Goal: Task Accomplishment & Management: Manage account settings

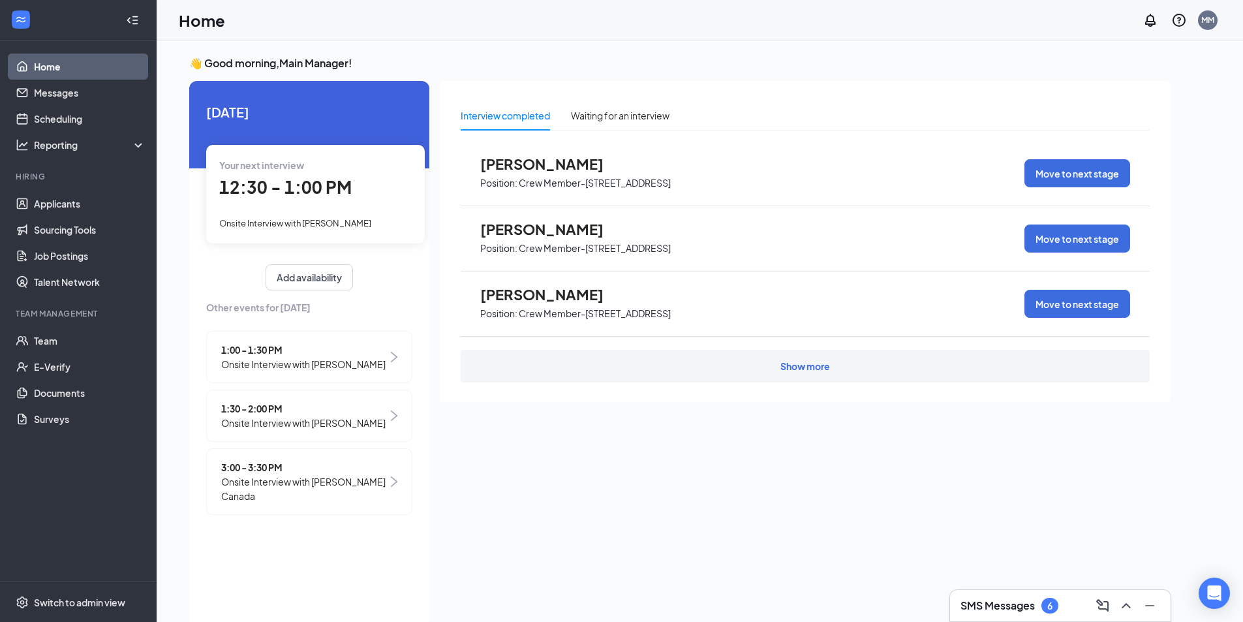
click at [392, 476] on img at bounding box center [394, 481] width 7 height 10
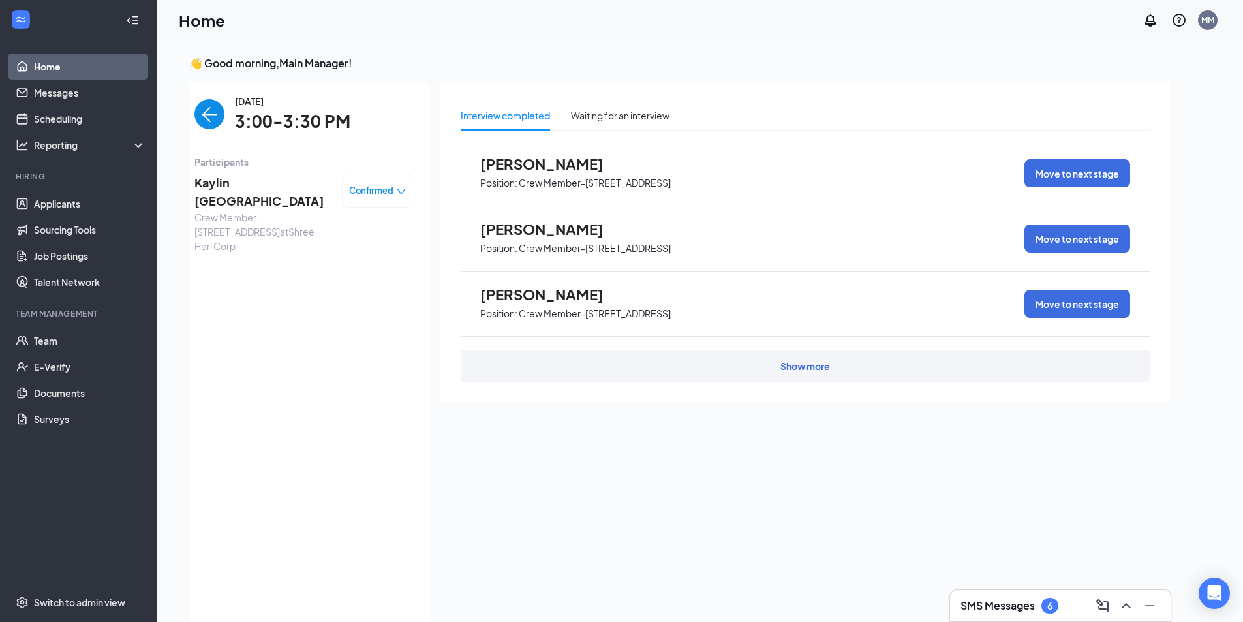
scroll to position [5, 0]
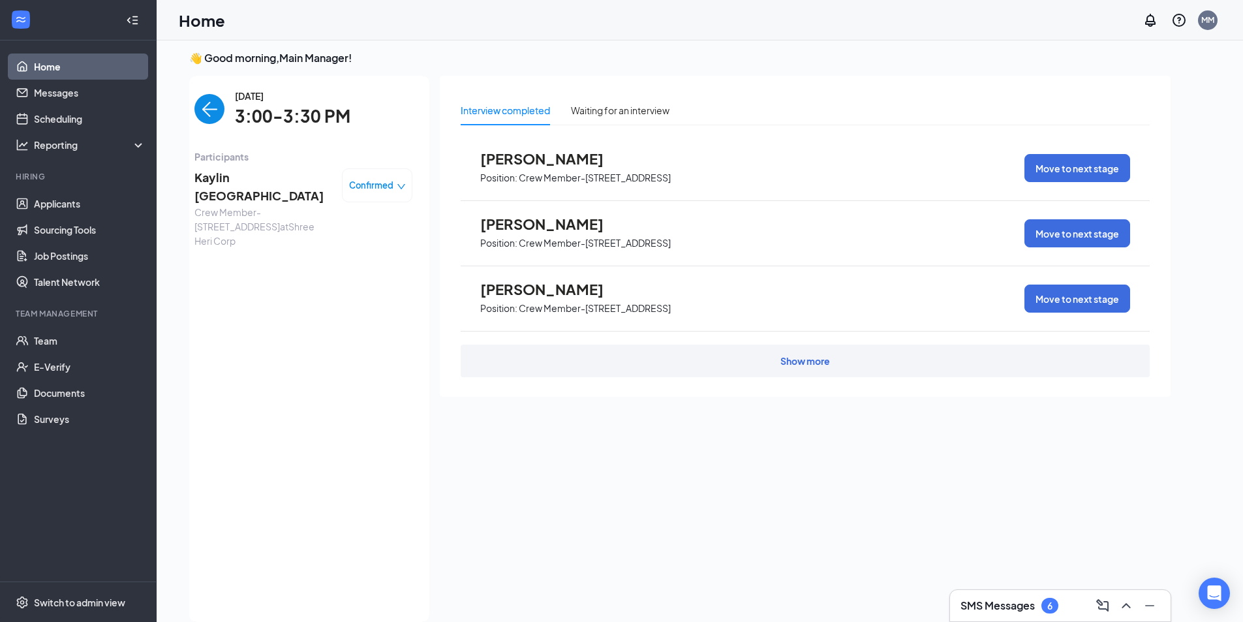
click at [390, 186] on span "Confirmed" at bounding box center [371, 185] width 44 height 13
click at [364, 223] on span "Request Reschedule" at bounding box center [349, 222] width 89 height 14
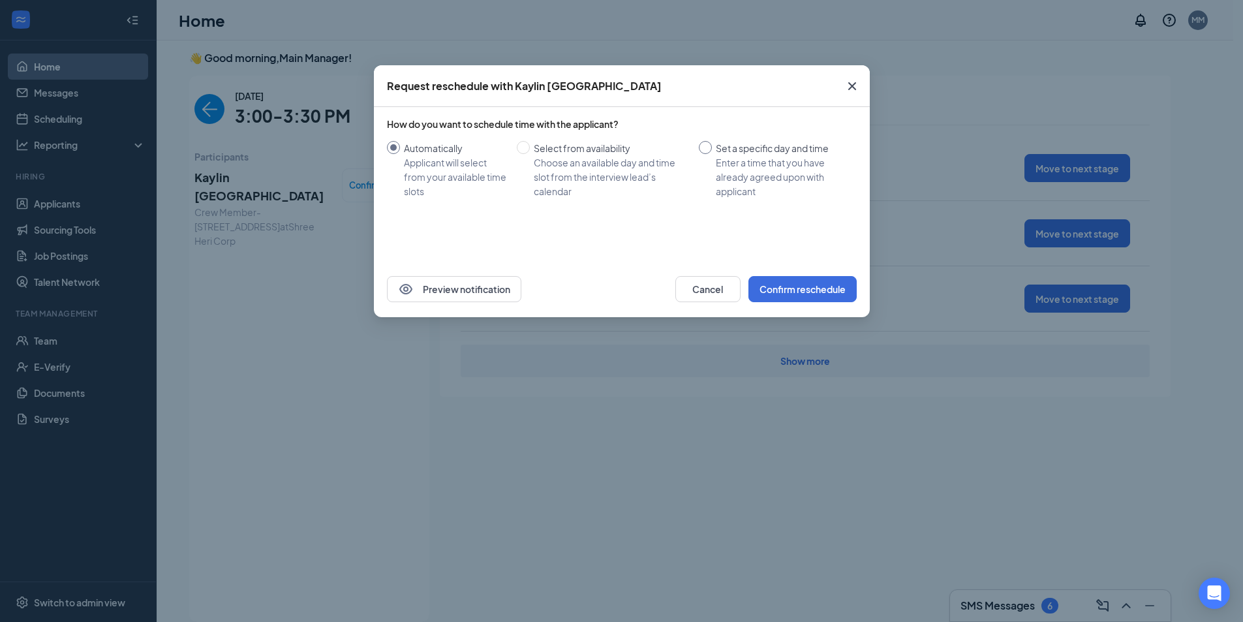
click at [710, 147] on input "Set a specific day and time Enter a time that you have already agreed upon with…" at bounding box center [705, 147] width 13 height 13
radio input "true"
radio input "false"
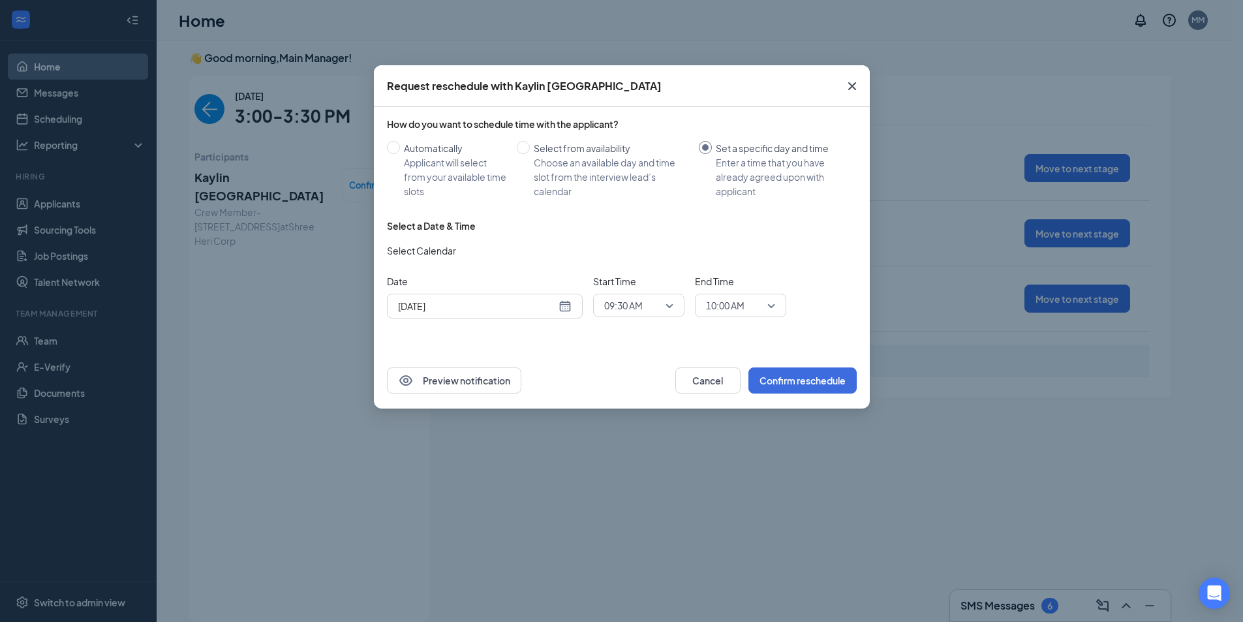
click at [562, 310] on div "Sep 16, 2025" at bounding box center [485, 306] width 174 height 14
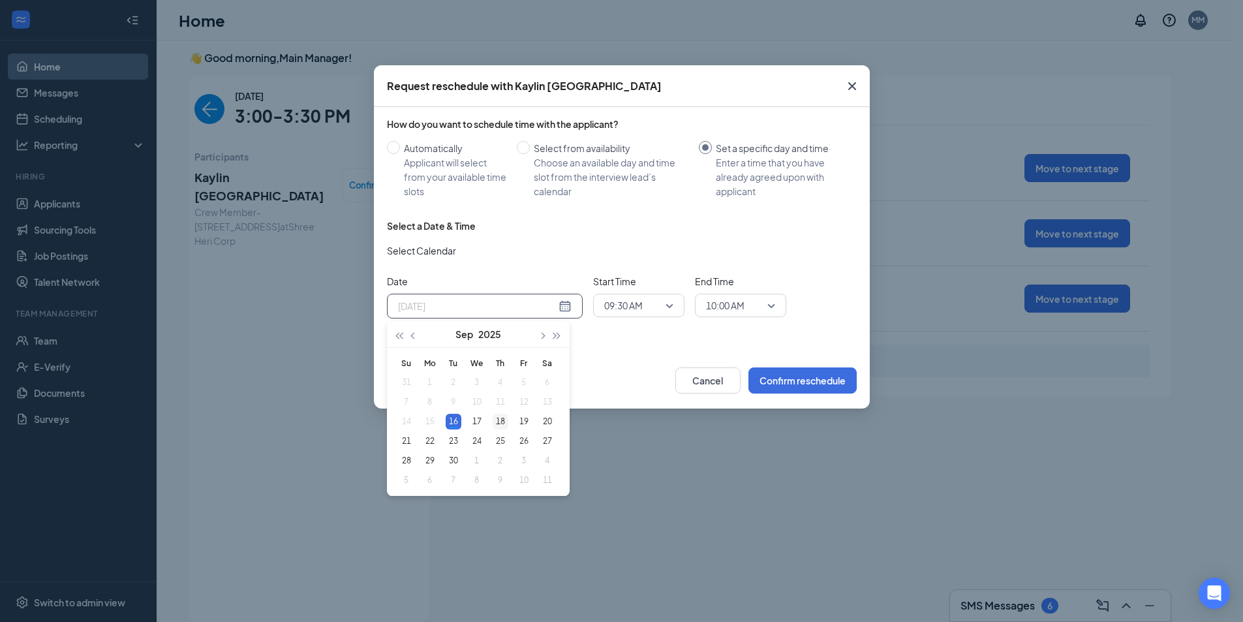
type input "Sep 18, 2025"
click at [495, 419] on div "18" at bounding box center [501, 422] width 16 height 16
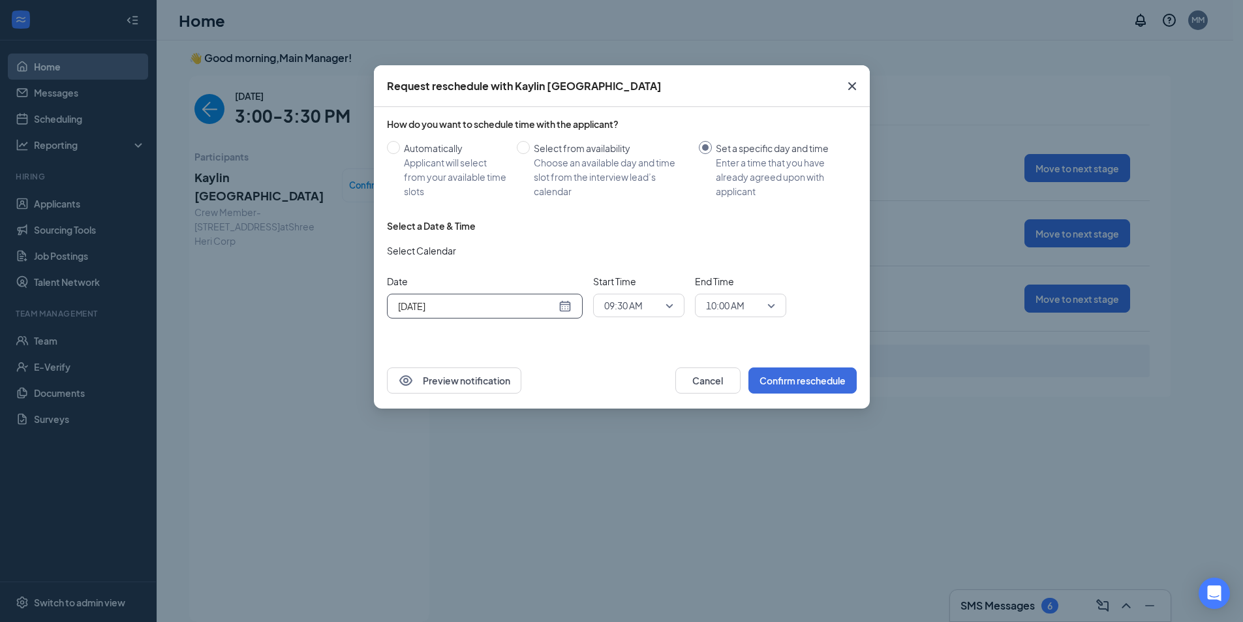
click at [676, 307] on div "09:30 AM" at bounding box center [638, 305] width 91 height 23
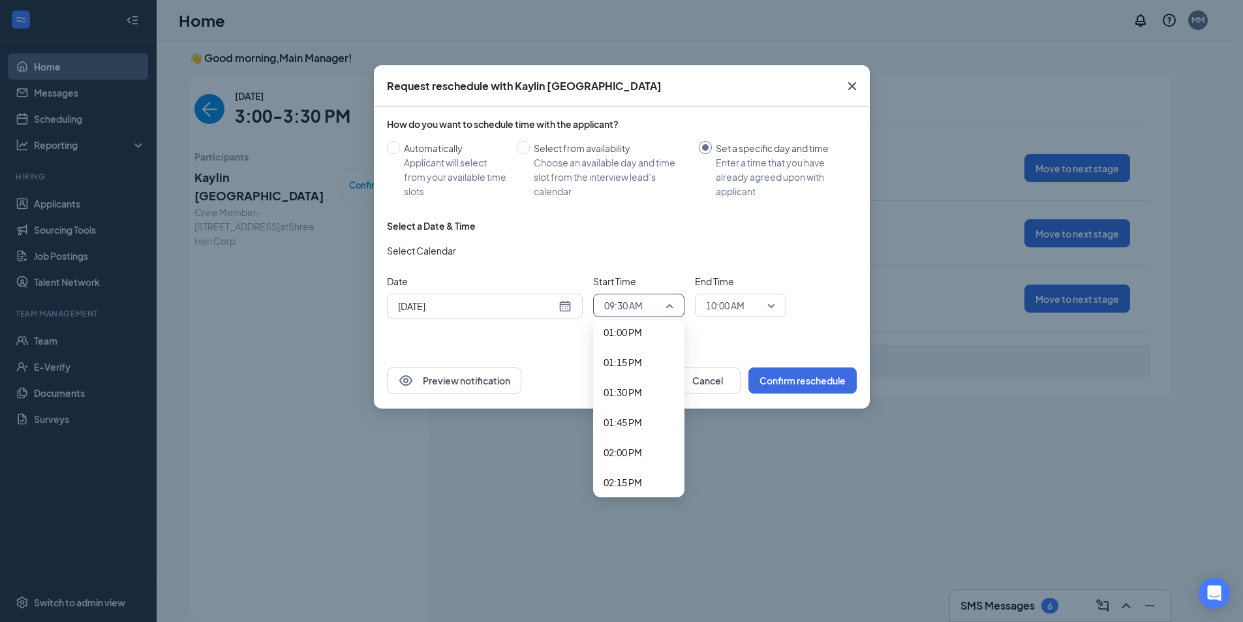
scroll to position [1569, 0]
click at [637, 428] on span "01:45 PM" at bounding box center [623, 423] width 39 height 14
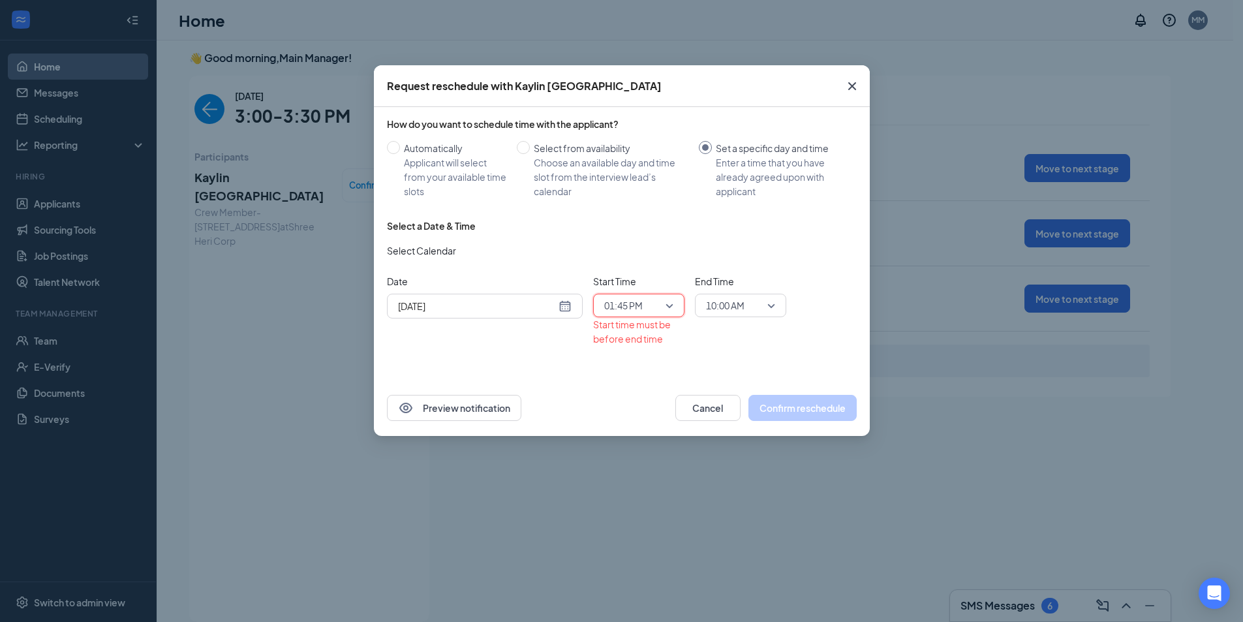
click at [762, 308] on span "10:00 AM" at bounding box center [734, 306] width 57 height 20
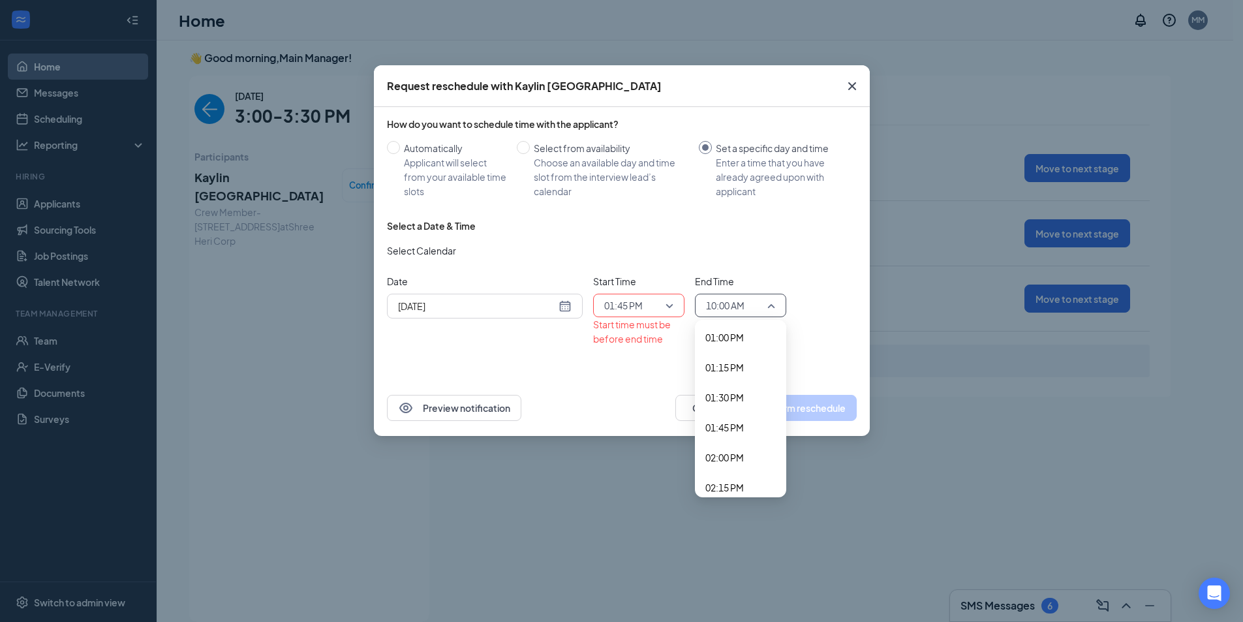
scroll to position [1652, 0]
click at [741, 377] on span "02:00 PM" at bounding box center [724, 370] width 39 height 14
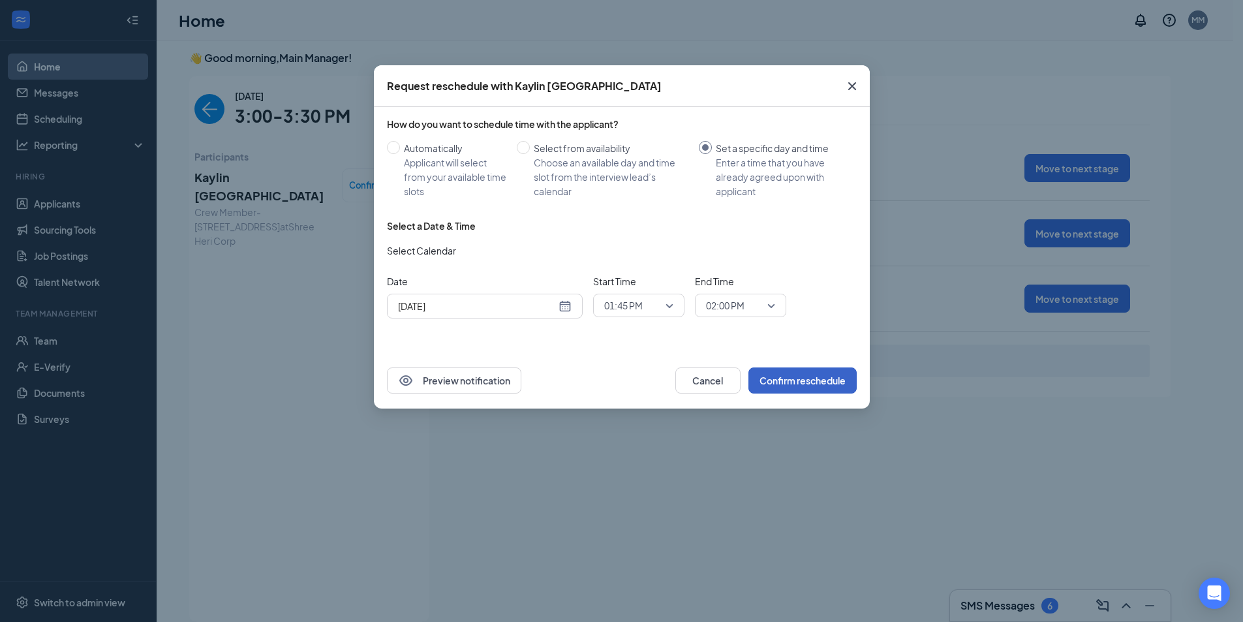
click at [803, 384] on button "Confirm reschedule" at bounding box center [802, 380] width 108 height 26
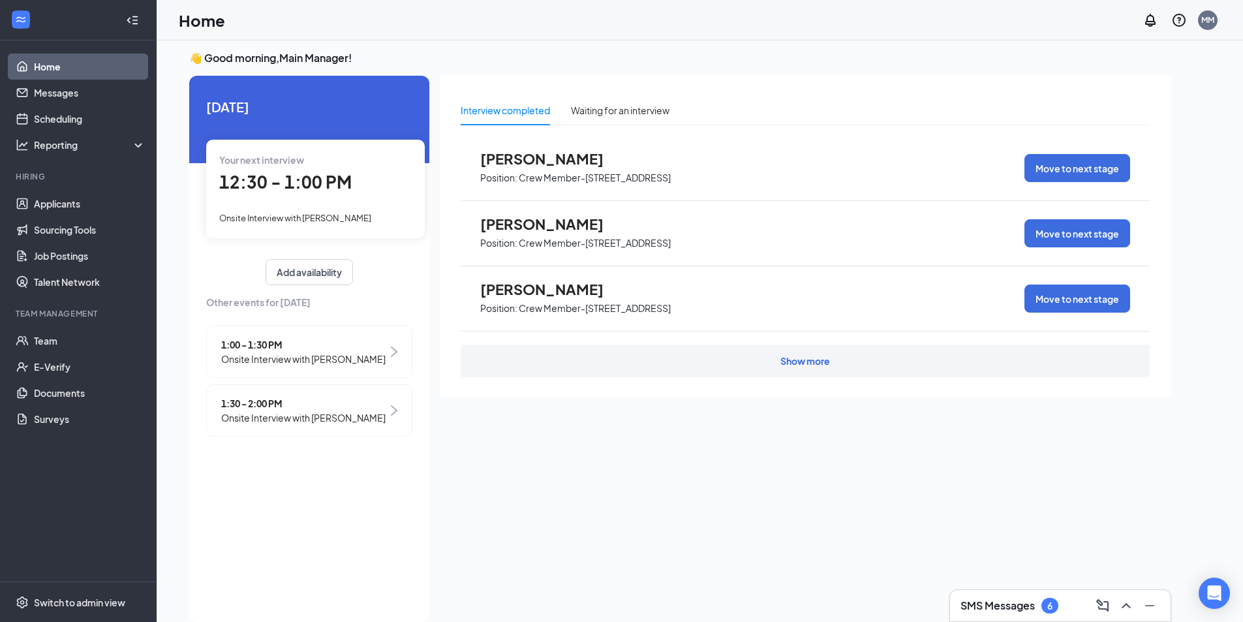
click at [371, 404] on div "1:30 - 2:00 PM Onsite Interview with Lashay Boyd" at bounding box center [309, 410] width 206 height 52
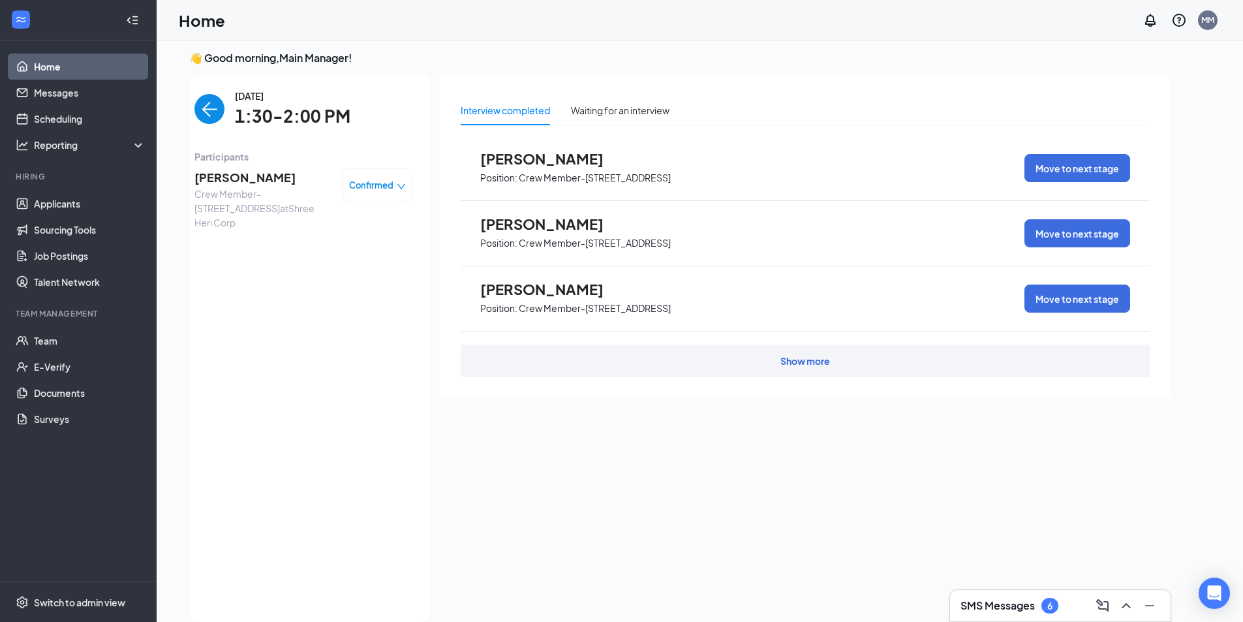
click at [396, 193] on div "Confirmed" at bounding box center [377, 185] width 70 height 34
click at [399, 187] on icon "down" at bounding box center [401, 186] width 9 height 9
click at [388, 209] on div "Request Reschedule Mark complete Mark as no-show Cancel" at bounding box center [340, 258] width 131 height 108
click at [380, 219] on span "Request Reschedule" at bounding box center [349, 222] width 89 height 14
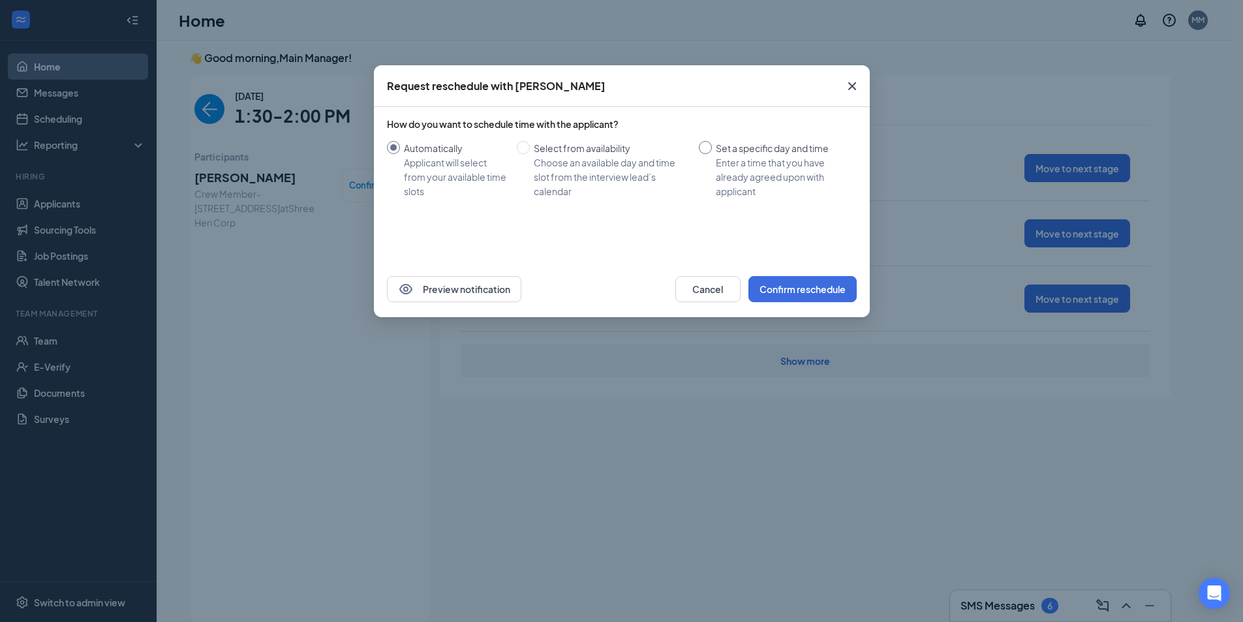
click at [703, 147] on input "Set a specific day and time Enter a time that you have already agreed upon with…" at bounding box center [705, 147] width 13 height 13
radio input "true"
radio input "false"
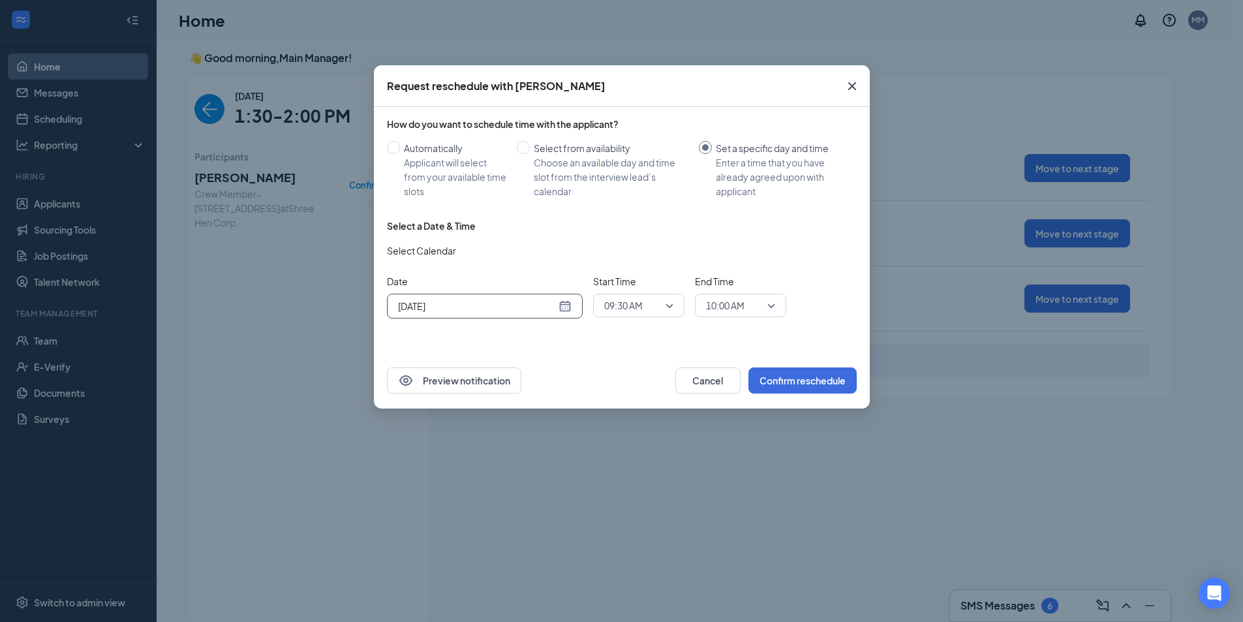
click at [572, 305] on div "Sep 16, 2025" at bounding box center [485, 306] width 196 height 25
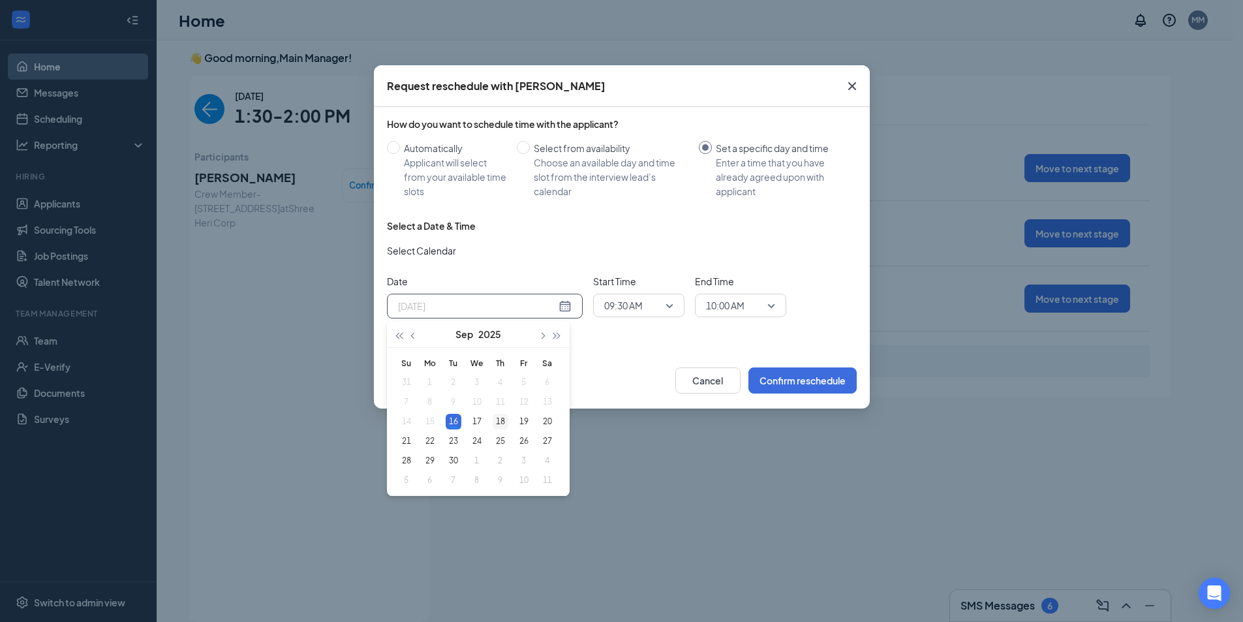
type input "Sep 18, 2025"
click at [504, 422] on div "18" at bounding box center [501, 422] width 16 height 16
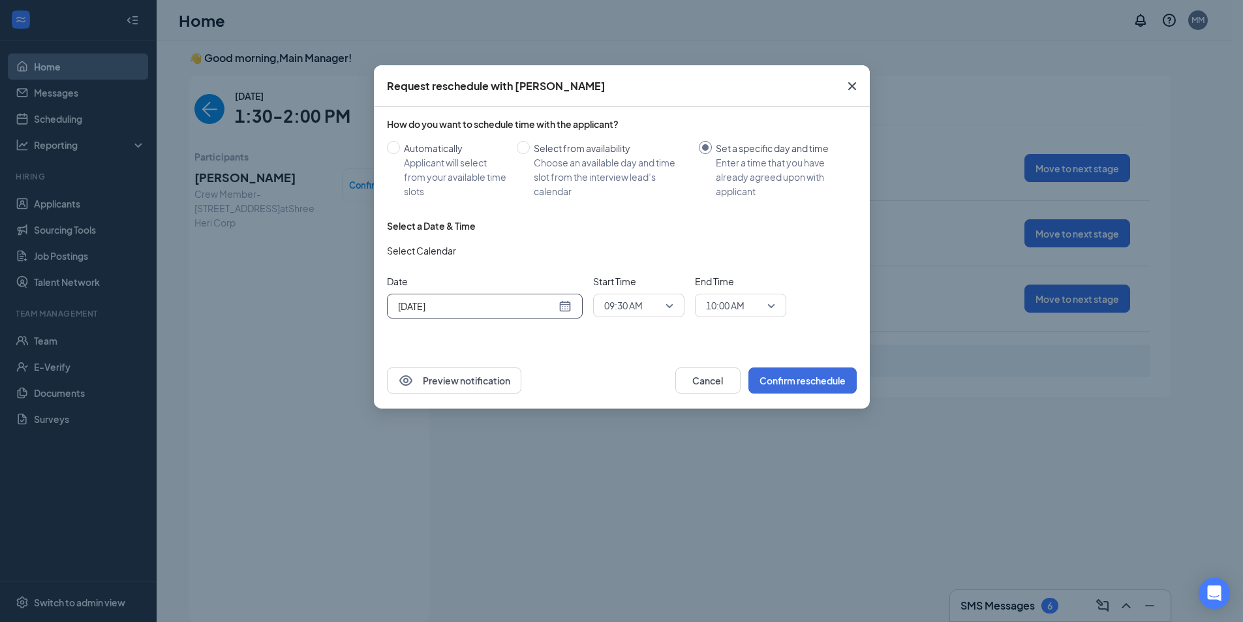
click at [674, 311] on div "09:30 AM" at bounding box center [638, 305] width 91 height 23
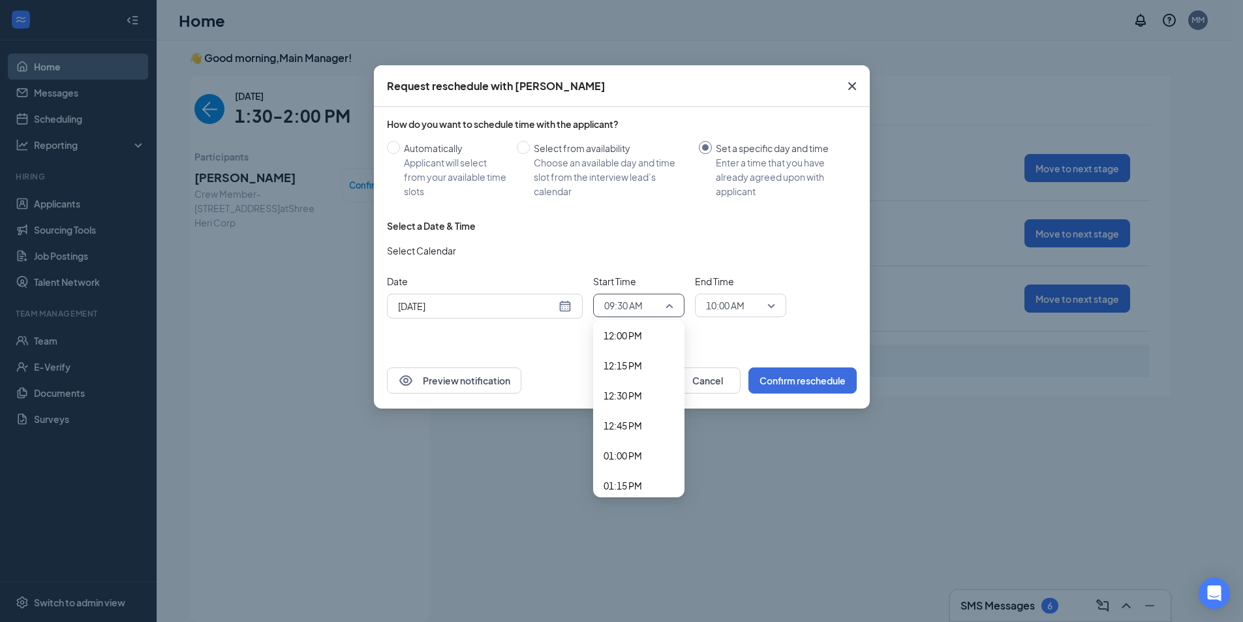
scroll to position [1487, 0]
click at [630, 448] on span "01:15 PM" at bounding box center [623, 446] width 39 height 14
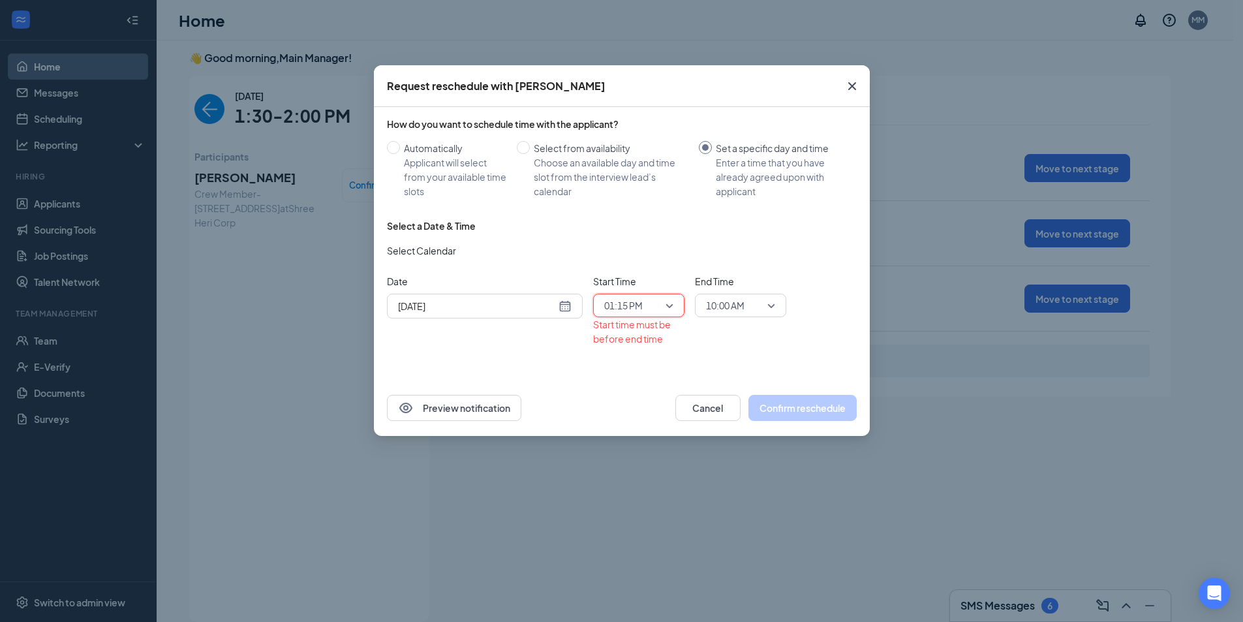
click at [760, 302] on span "10:00 AM" at bounding box center [734, 306] width 57 height 20
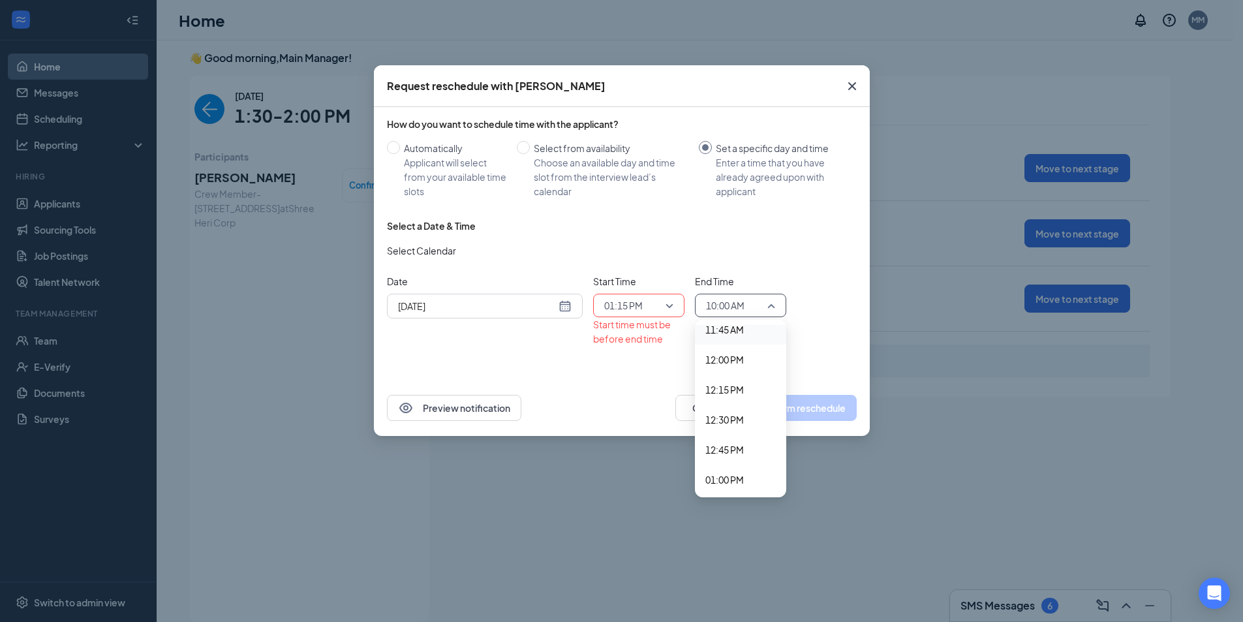
scroll to position [1522, 0]
click at [728, 439] on span "01:30 PM" at bounding box center [724, 440] width 39 height 14
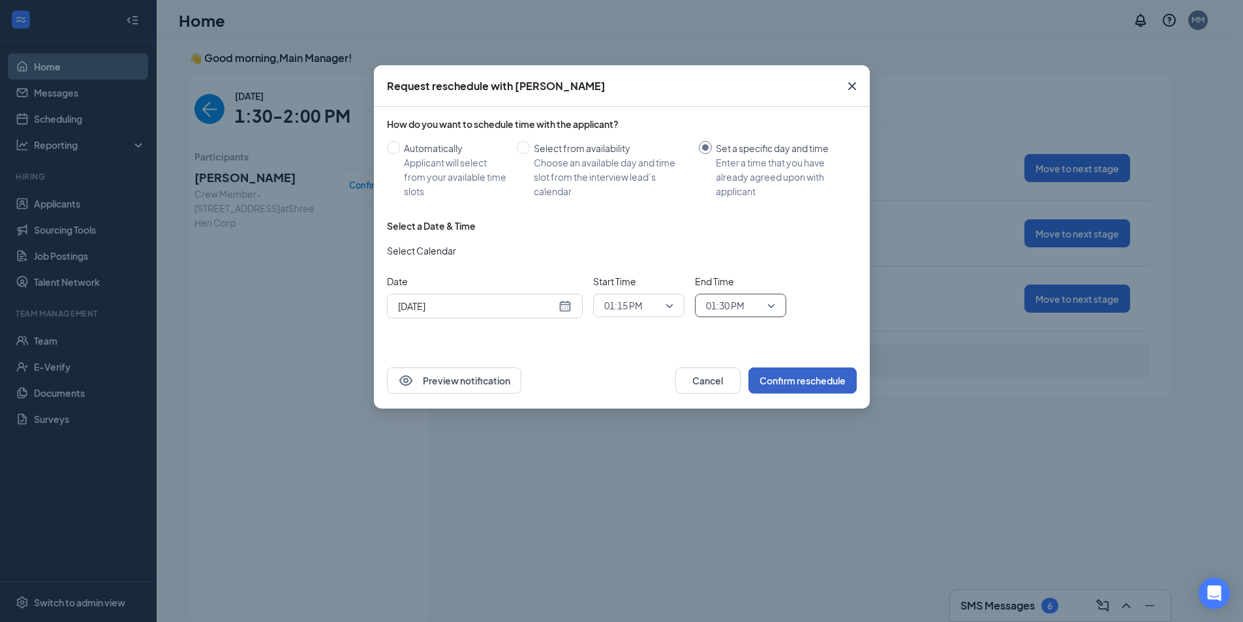
click at [797, 384] on button "Confirm reschedule" at bounding box center [802, 380] width 108 height 26
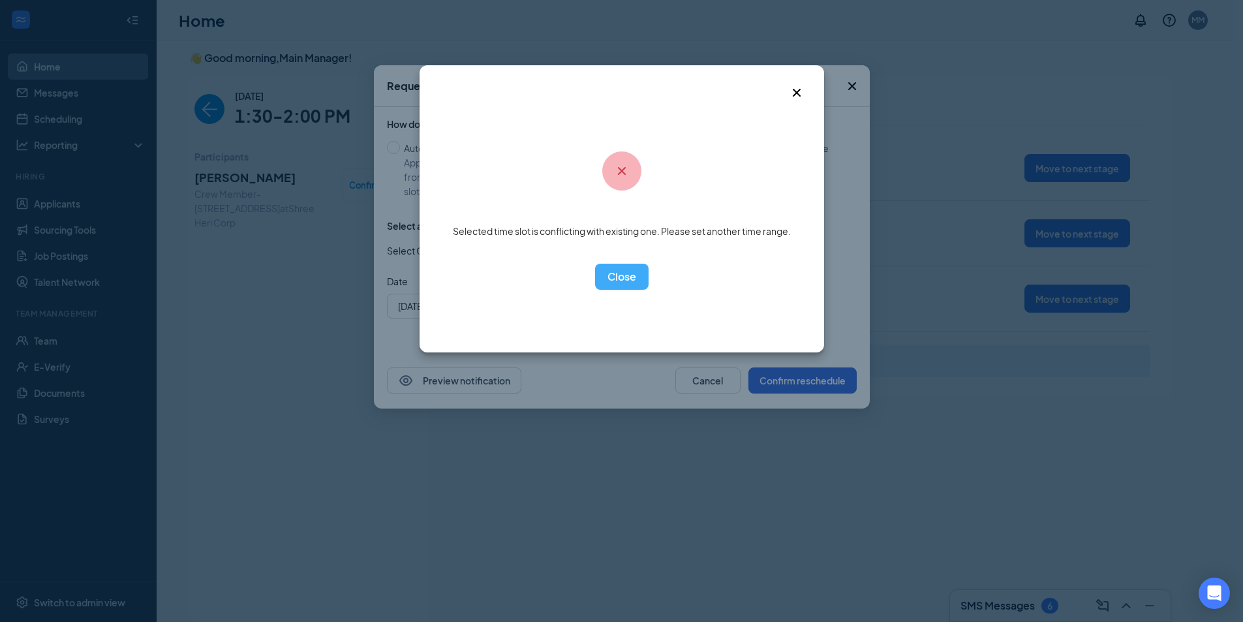
click at [795, 97] on icon "Cross" at bounding box center [797, 93] width 16 height 16
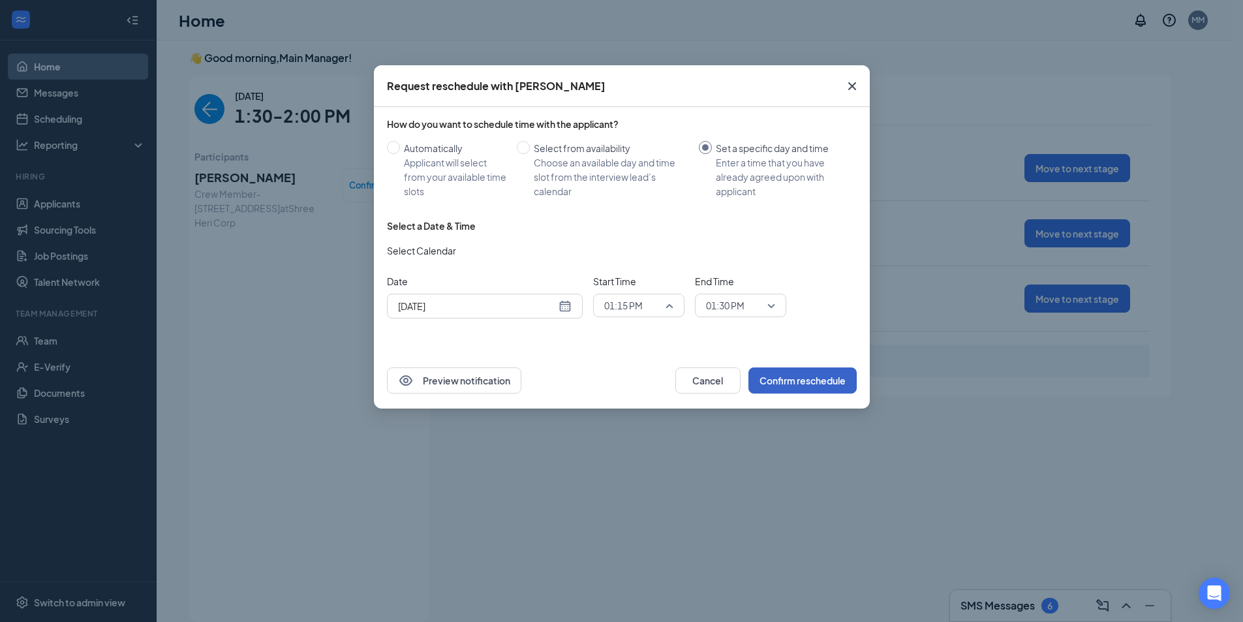
click at [676, 305] on div "01:15 PM" at bounding box center [638, 305] width 91 height 23
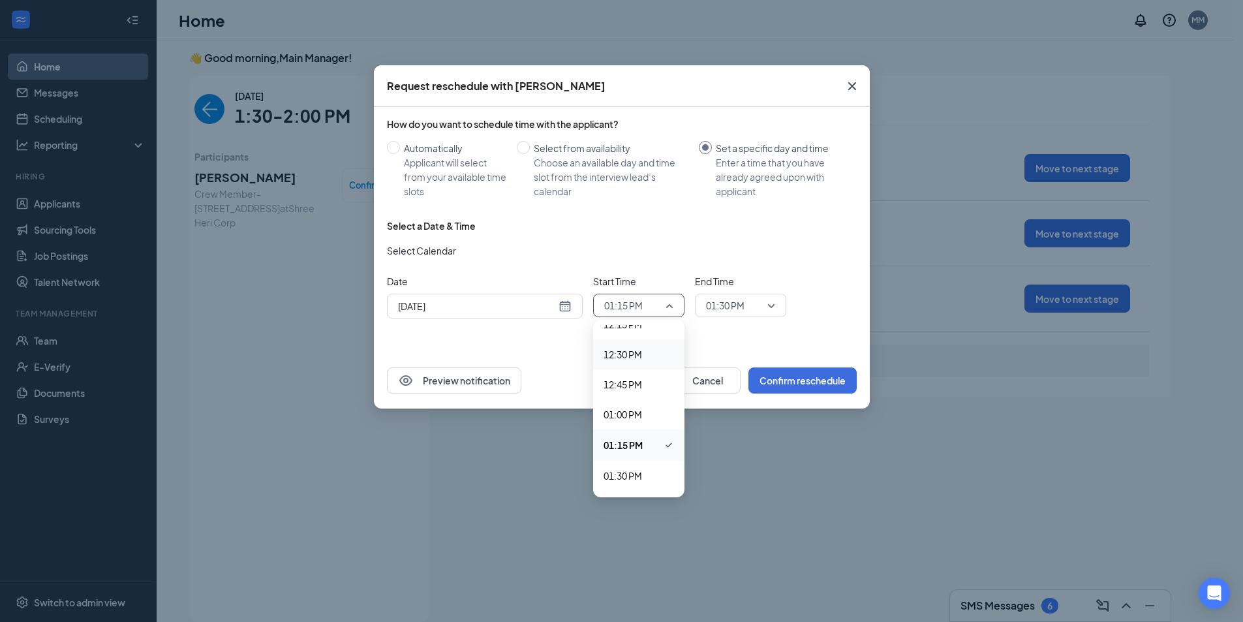
click at [638, 358] on span "12:30 PM" at bounding box center [623, 354] width 39 height 14
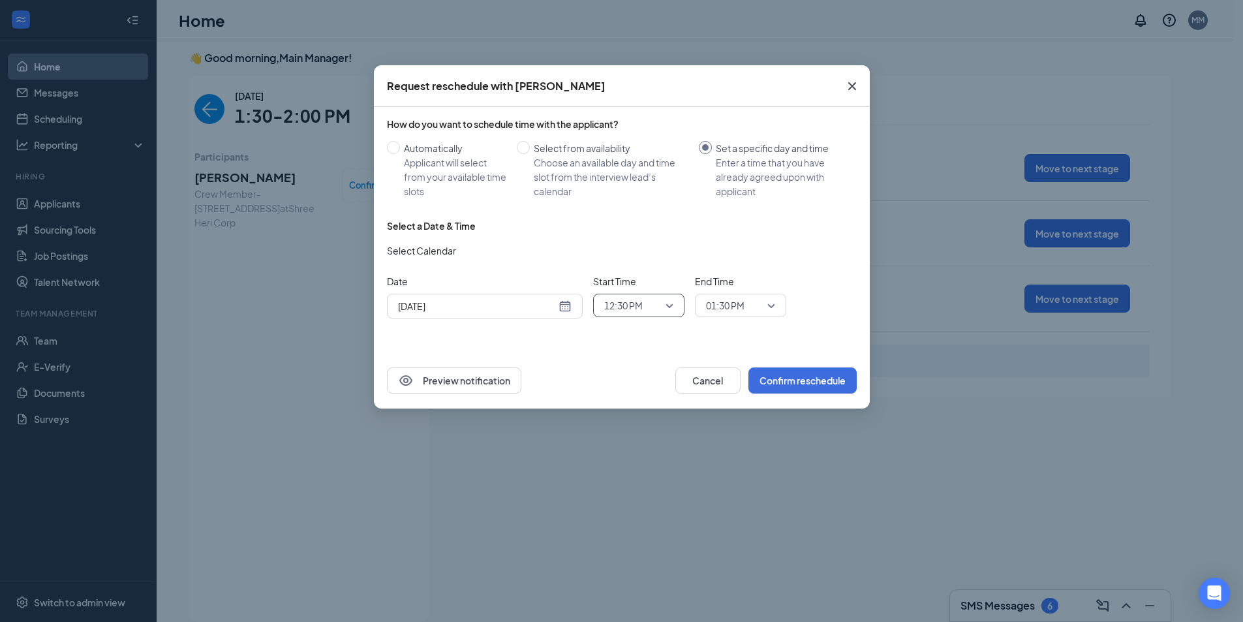
click at [735, 303] on span "01:30 PM" at bounding box center [725, 306] width 39 height 20
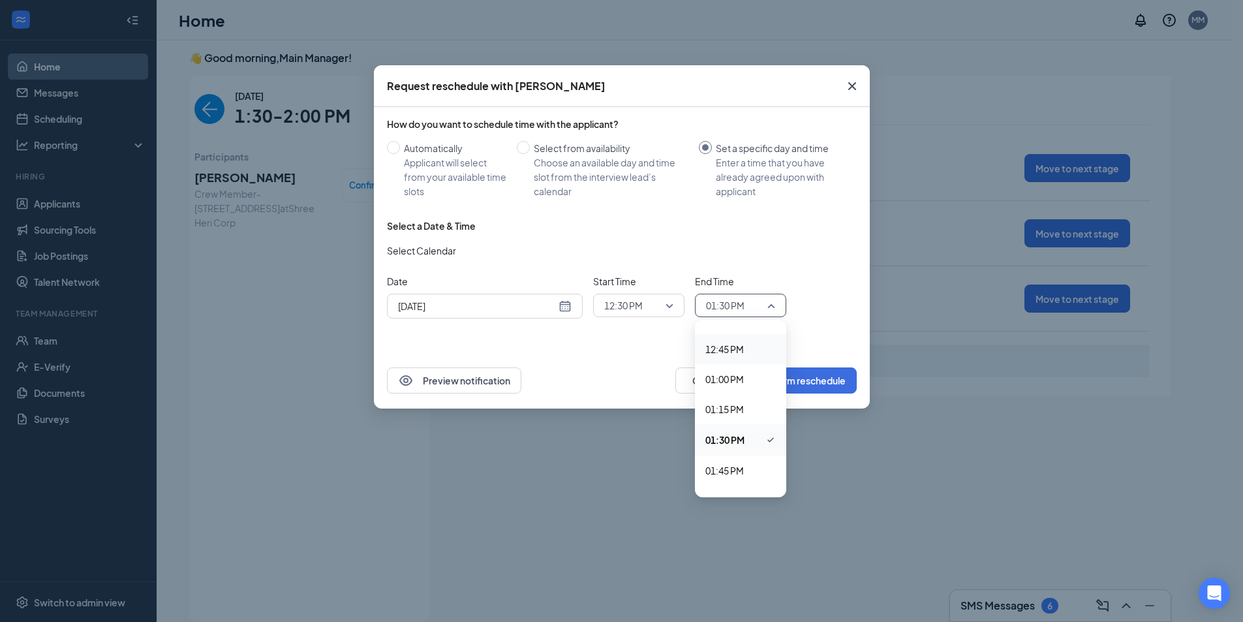
click at [728, 355] on span "12:45 PM" at bounding box center [724, 349] width 39 height 14
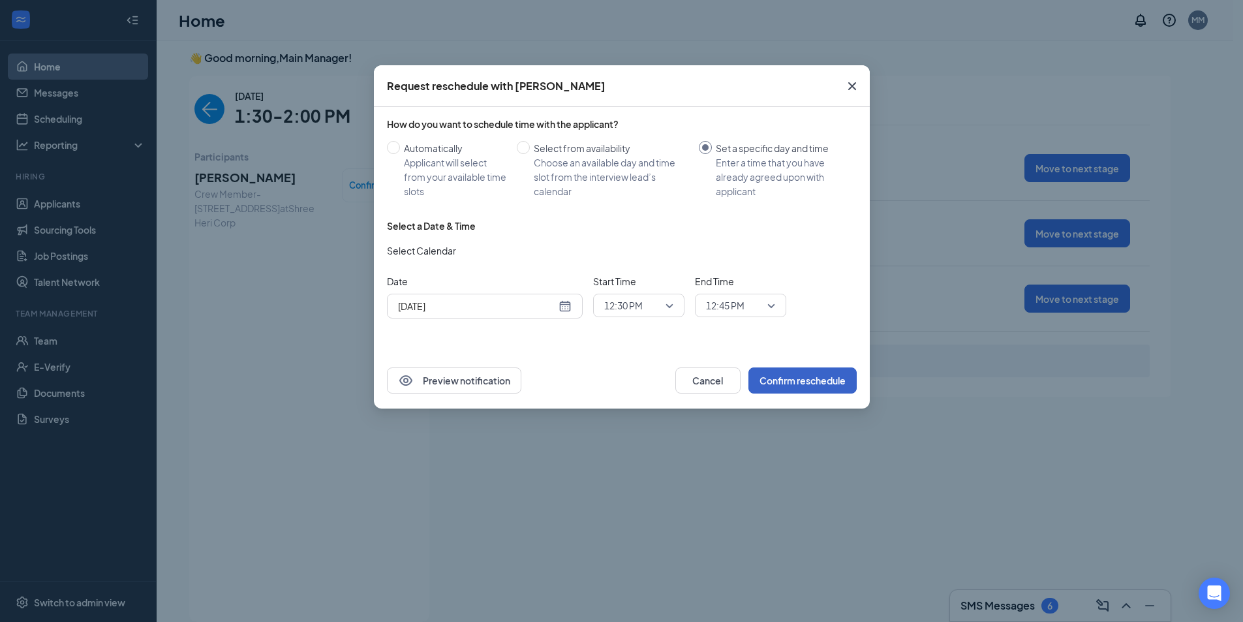
click at [785, 386] on button "Confirm reschedule" at bounding box center [802, 380] width 108 height 26
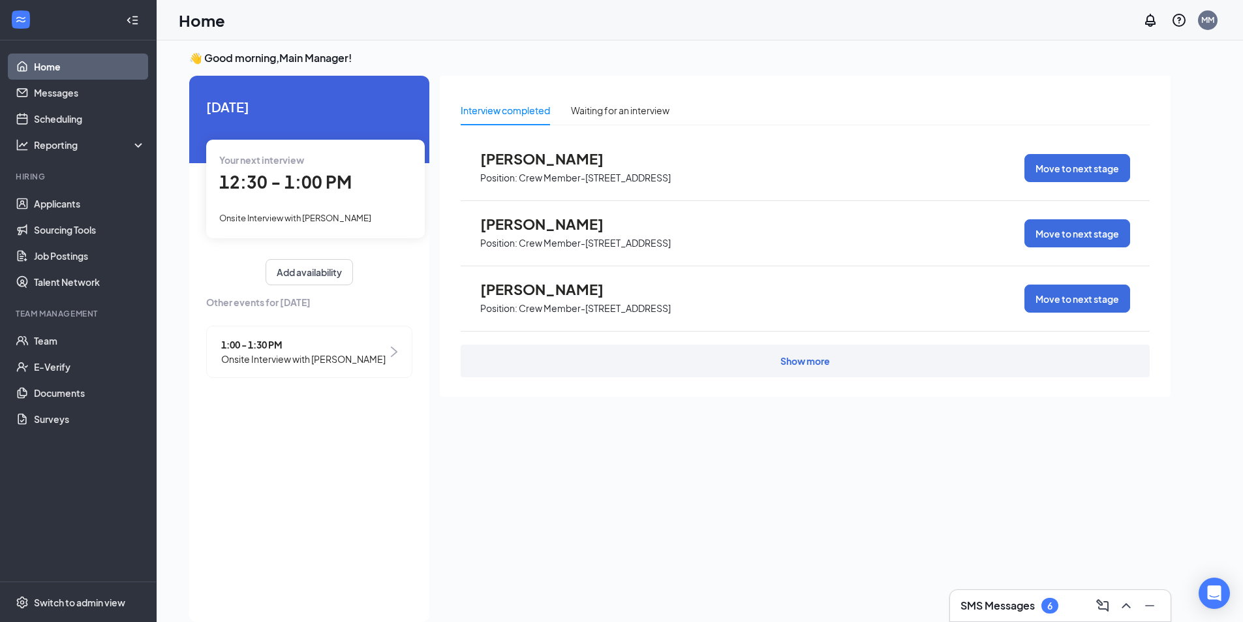
click at [352, 177] on div "12:30 - 1:00 PM" at bounding box center [315, 182] width 193 height 27
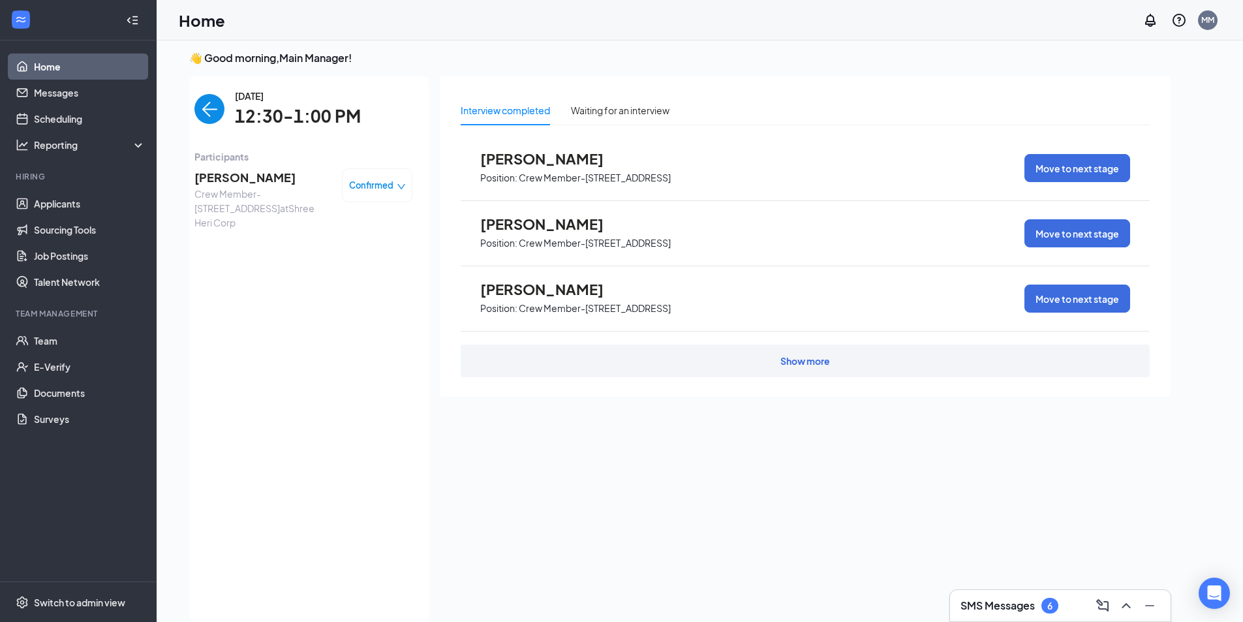
click at [267, 177] on span "[PERSON_NAME]" at bounding box center [262, 177] width 137 height 18
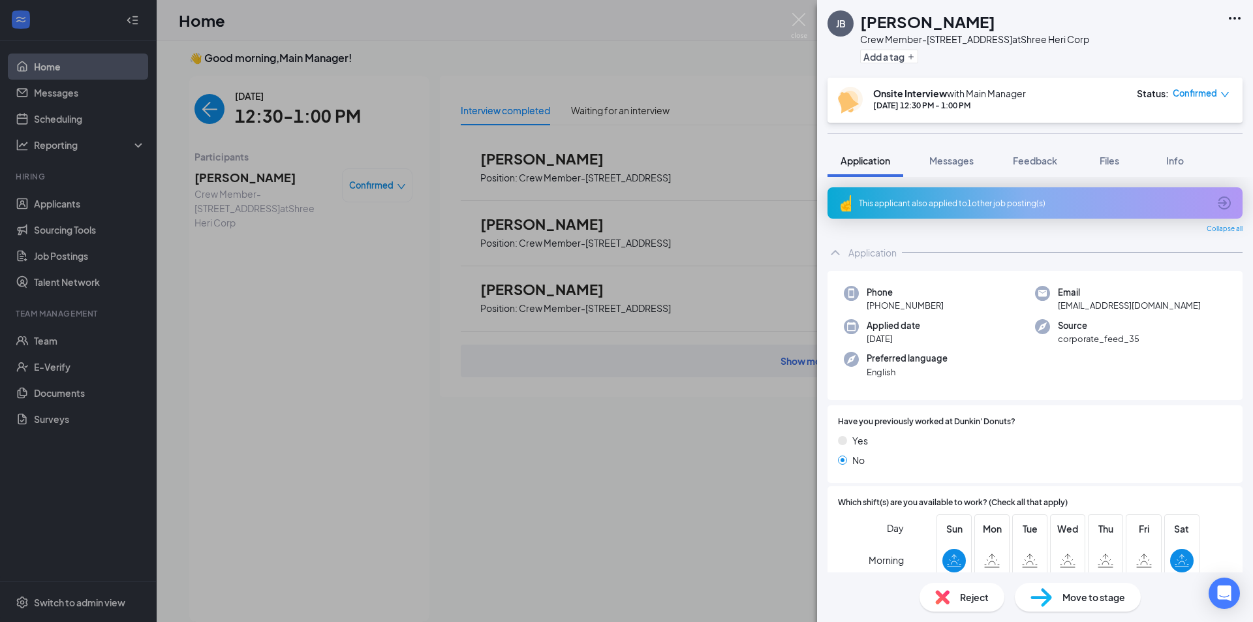
click at [712, 83] on div "JB Jocelyn Barber Crew Member-1035 Easton Rd at Shree Heri Corp Add a tag Onsit…" at bounding box center [626, 311] width 1253 height 622
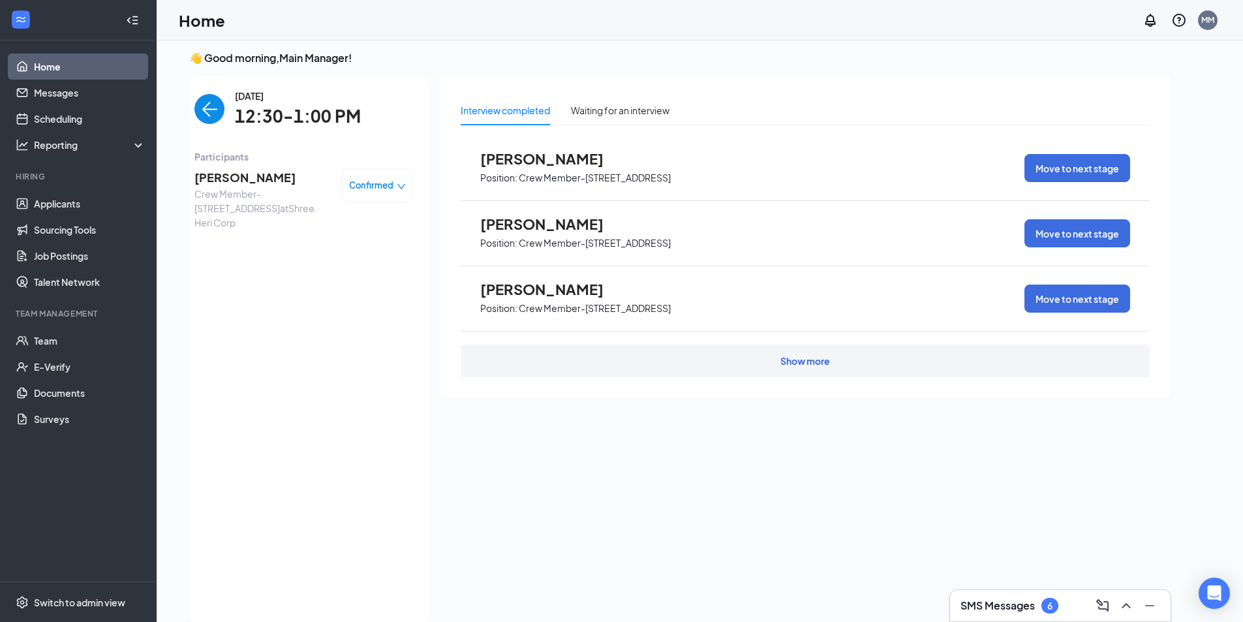
click at [45, 66] on link "Home" at bounding box center [90, 67] width 112 height 26
click at [55, 72] on link "Home" at bounding box center [90, 67] width 112 height 26
click at [44, 203] on link "Applicants" at bounding box center [90, 204] width 112 height 26
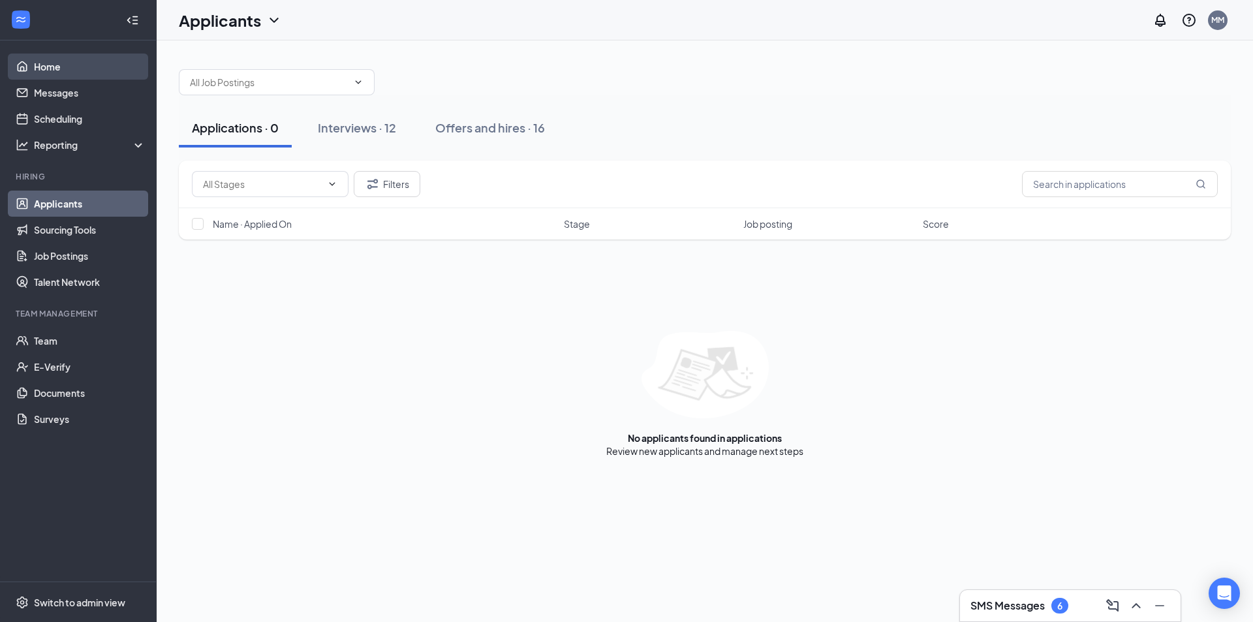
click at [39, 72] on link "Home" at bounding box center [90, 67] width 112 height 26
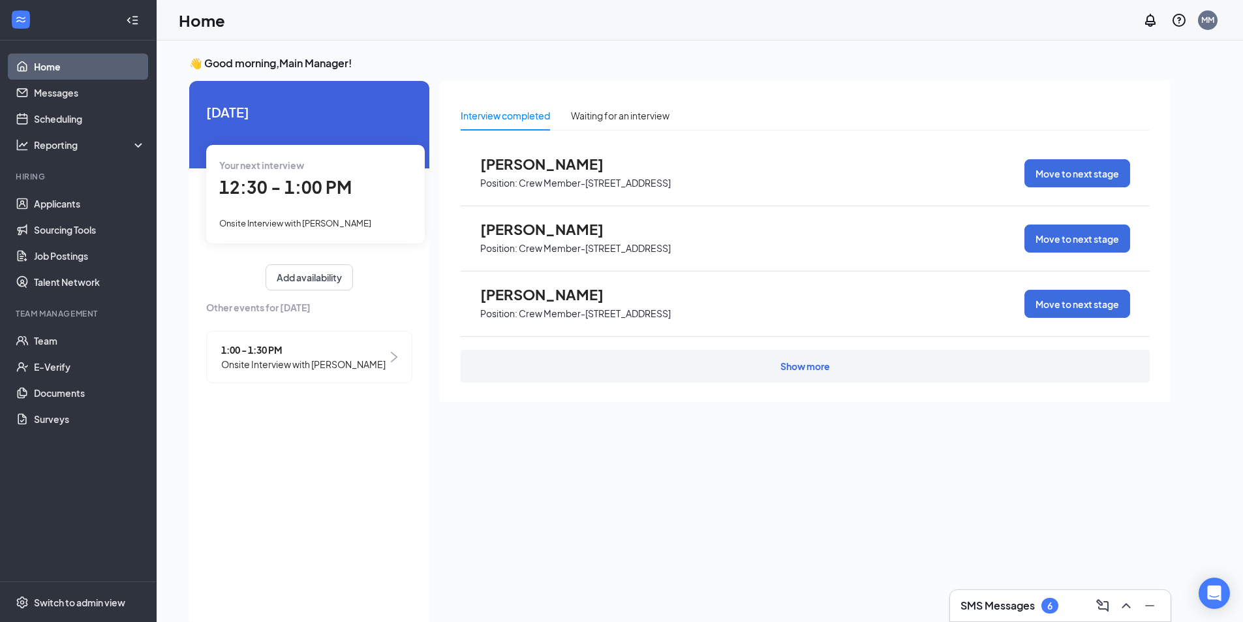
click at [283, 351] on span "1:00 - 1:30 PM" at bounding box center [303, 350] width 164 height 14
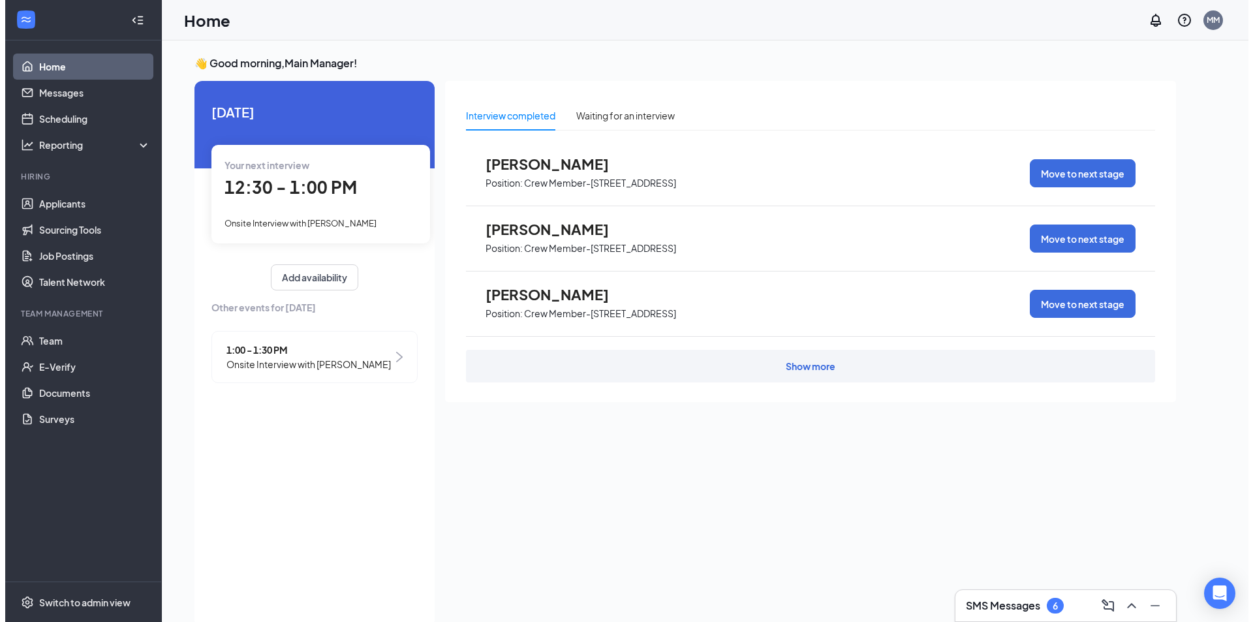
scroll to position [5, 0]
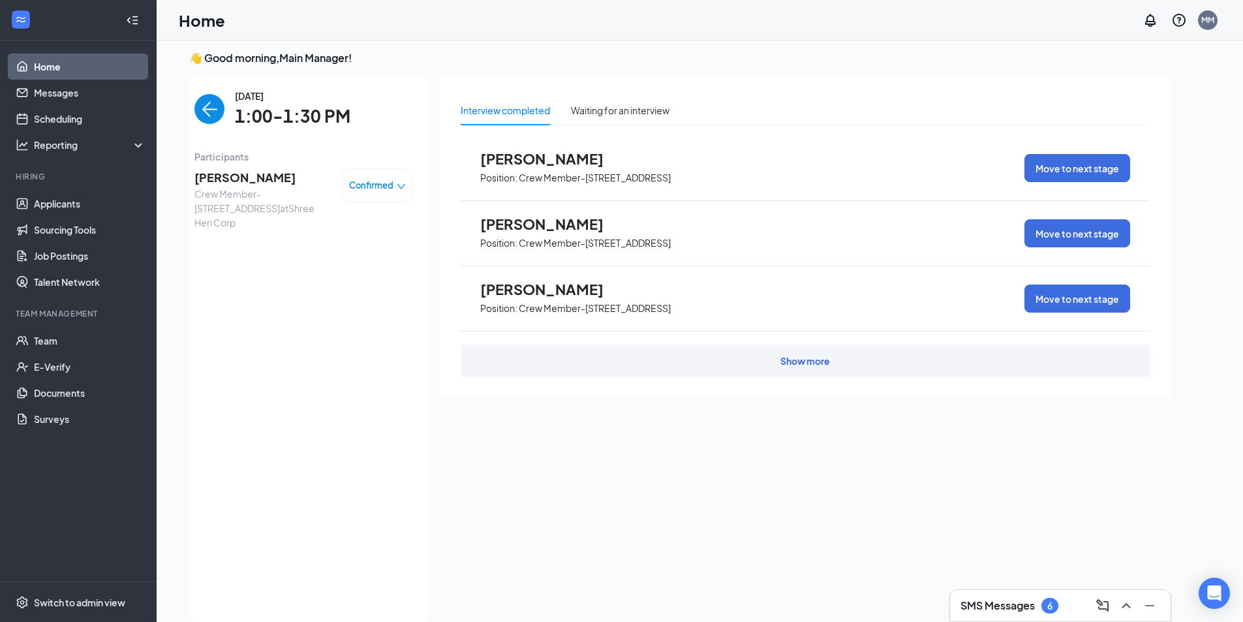
click at [220, 176] on span "[PERSON_NAME]" at bounding box center [262, 177] width 137 height 18
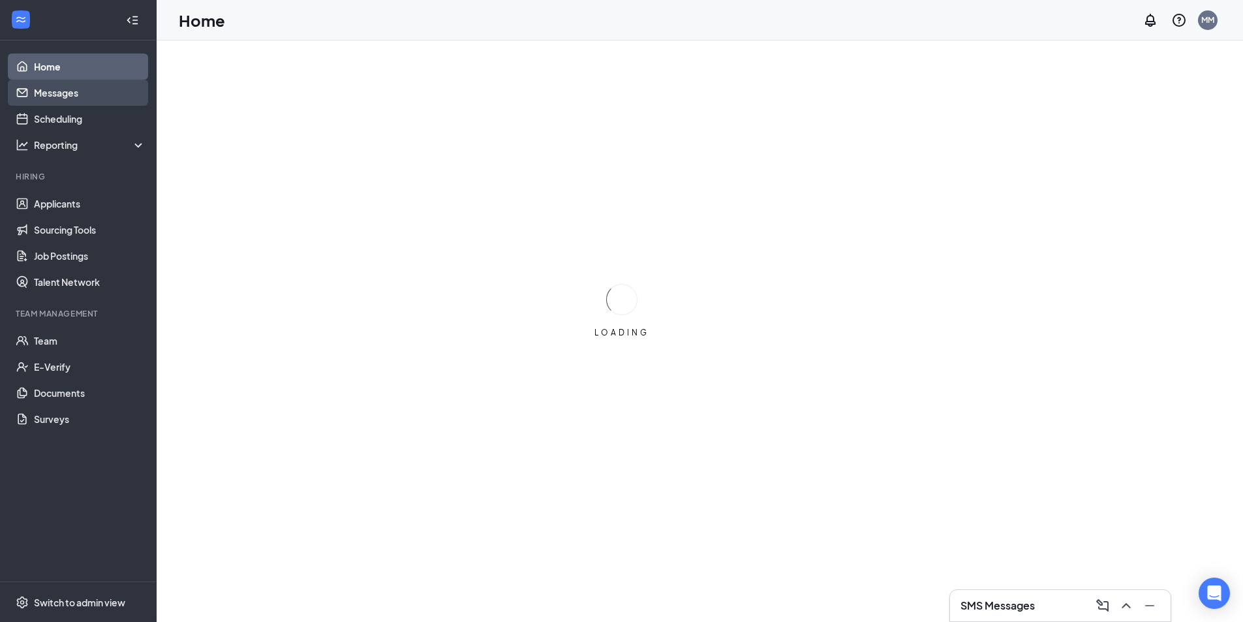
click at [67, 95] on link "Messages" at bounding box center [90, 93] width 112 height 26
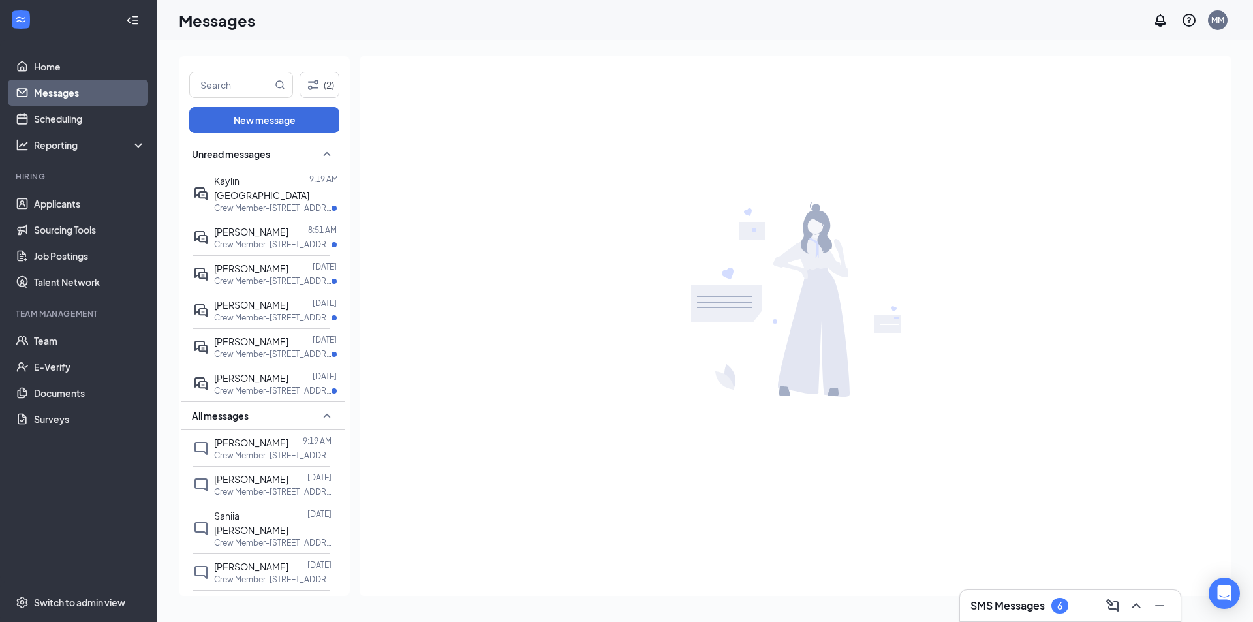
click at [67, 95] on link "Messages" at bounding box center [90, 93] width 112 height 26
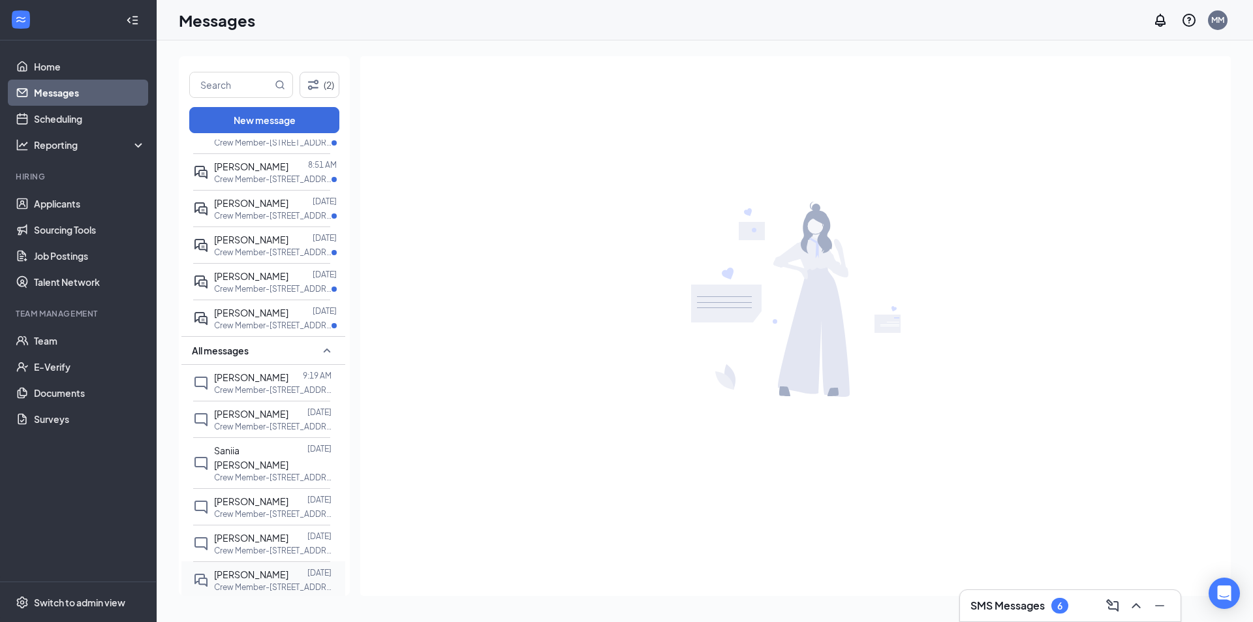
click at [251, 568] on span "[PERSON_NAME]" at bounding box center [251, 574] width 74 height 12
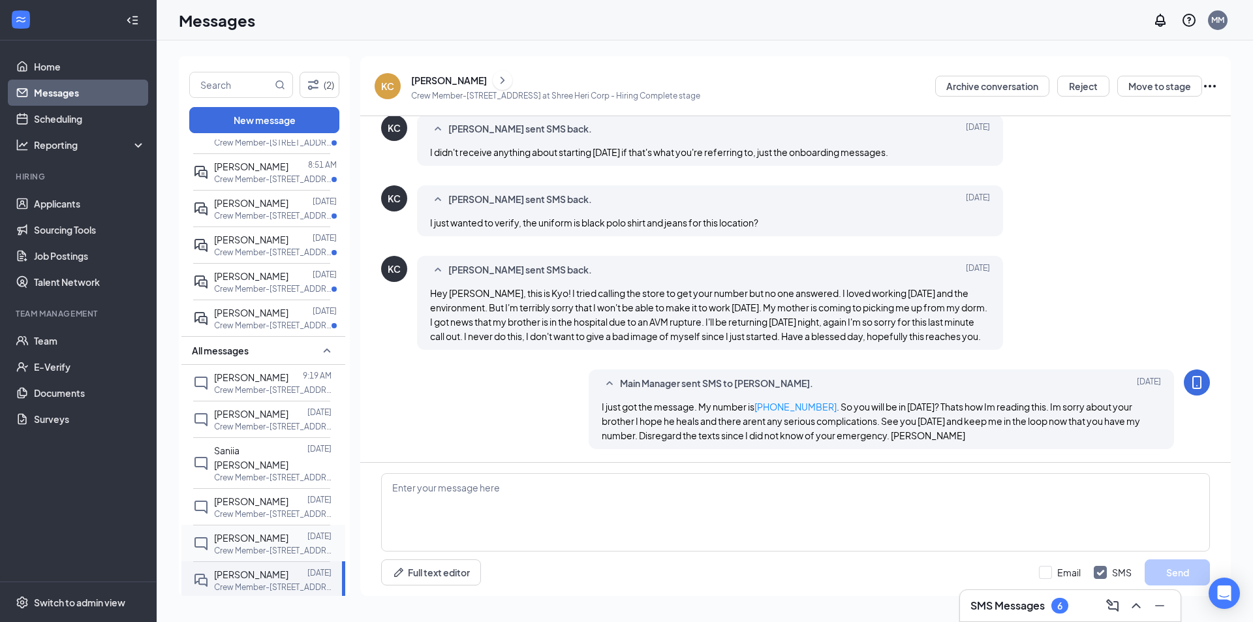
scroll to position [354, 0]
